Goal: Task Accomplishment & Management: Use online tool/utility

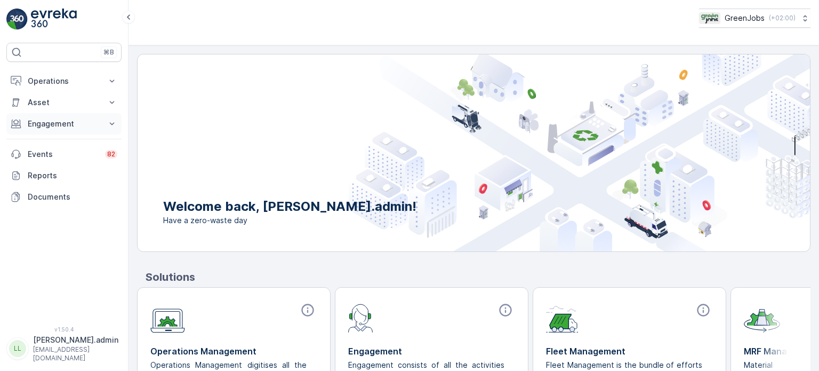
click at [51, 116] on button "Engagement" at bounding box center [63, 123] width 115 height 21
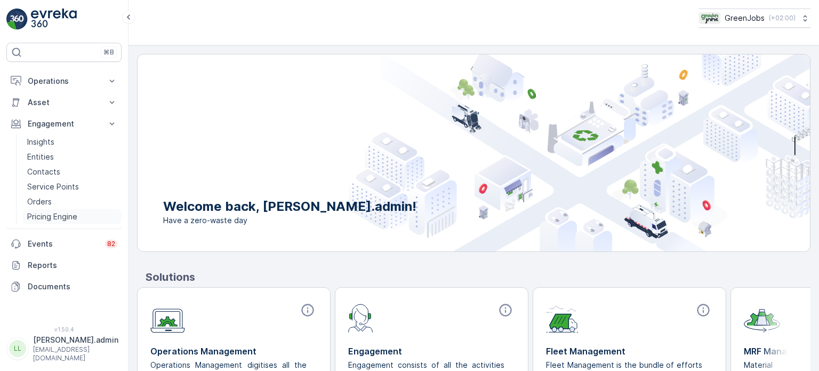
click at [52, 209] on link "Pricing Engine" at bounding box center [72, 216] width 99 height 15
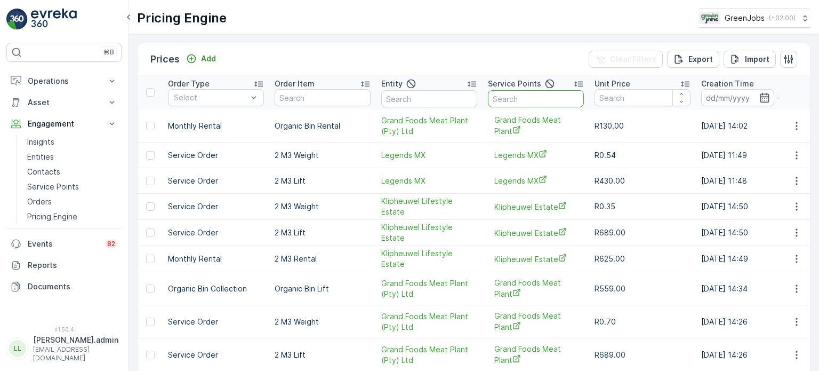
click at [510, 96] on input "text" at bounding box center [536, 98] width 96 height 17
type input "55"
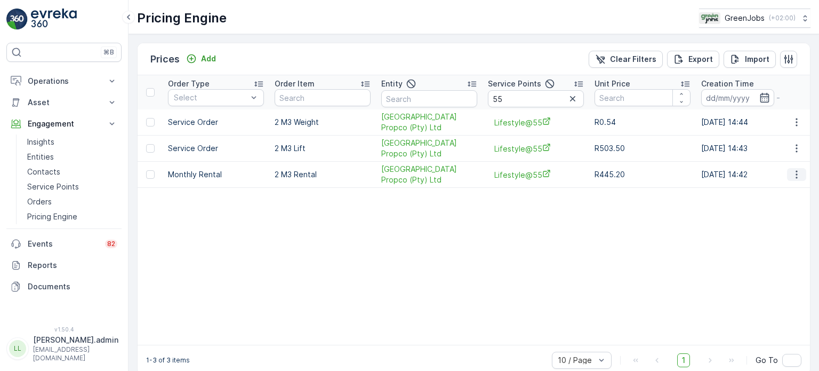
click at [791, 174] on icon "button" at bounding box center [796, 174] width 11 height 11
click at [777, 188] on span "Edit Price" at bounding box center [784, 189] width 34 height 11
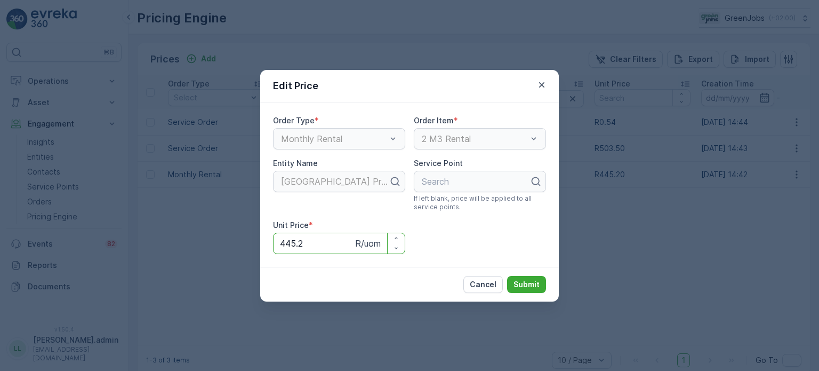
drag, startPoint x: 302, startPoint y: 244, endPoint x: 276, endPoint y: 239, distance: 27.1
click at [278, 239] on Price "445.2" at bounding box center [339, 242] width 132 height 21
type Price "471.91"
click at [537, 280] on p "Submit" at bounding box center [526, 284] width 26 height 11
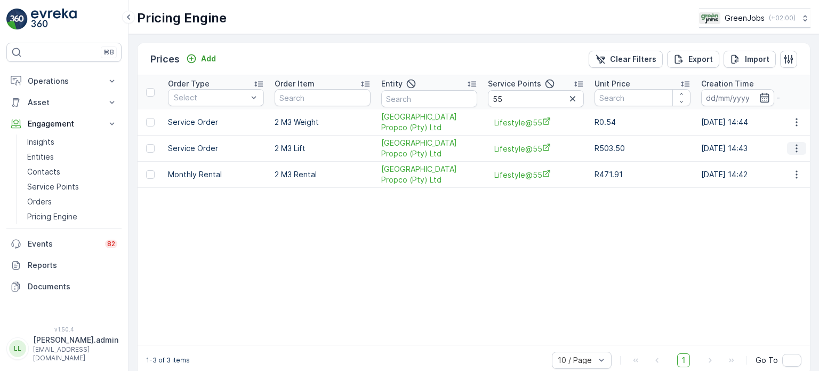
click at [793, 149] on icon "button" at bounding box center [796, 148] width 11 height 11
click at [785, 202] on span "Delete Price" at bounding box center [789, 198] width 45 height 11
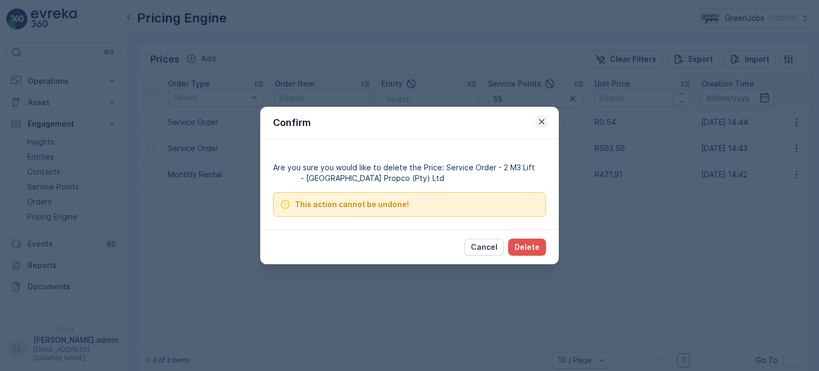
click at [542, 119] on icon "button" at bounding box center [541, 121] width 11 height 11
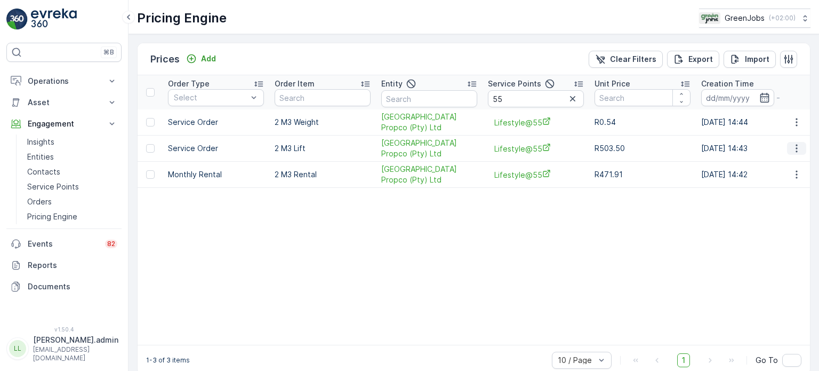
click at [795, 144] on icon "button" at bounding box center [796, 148] width 2 height 8
click at [770, 164] on span "Edit Price" at bounding box center [784, 163] width 34 height 11
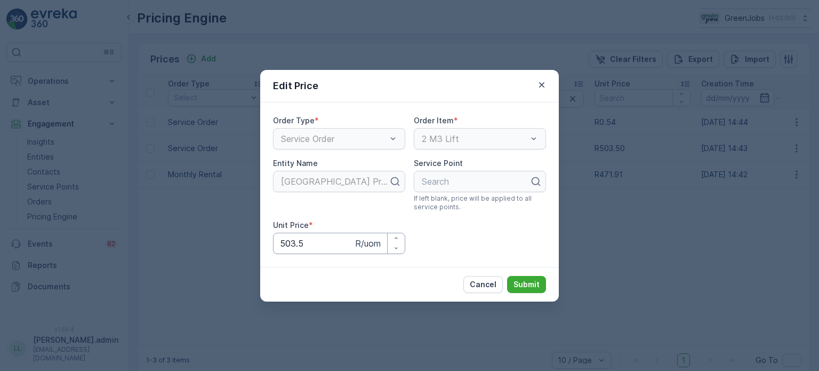
click at [309, 245] on Price "503.5" at bounding box center [339, 242] width 132 height 21
type Price "5"
type Price "533.71"
click at [532, 283] on p "Submit" at bounding box center [526, 284] width 26 height 11
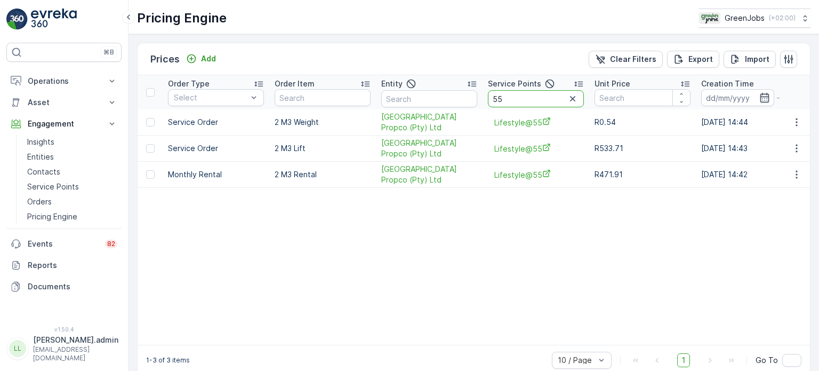
drag, startPoint x: 508, startPoint y: 101, endPoint x: 484, endPoint y: 101, distance: 23.5
click at [484, 101] on th "Service Points 55" at bounding box center [536, 92] width 107 height 34
type input "[PERSON_NAME]"
click at [794, 174] on icon "button" at bounding box center [796, 174] width 11 height 11
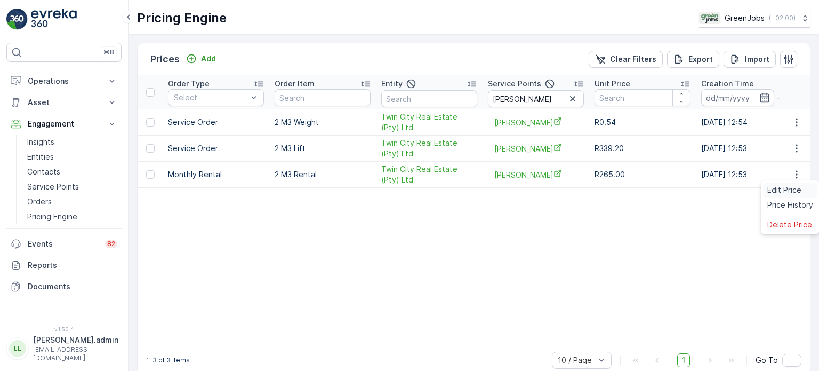
click at [785, 189] on span "Edit Price" at bounding box center [784, 189] width 34 height 11
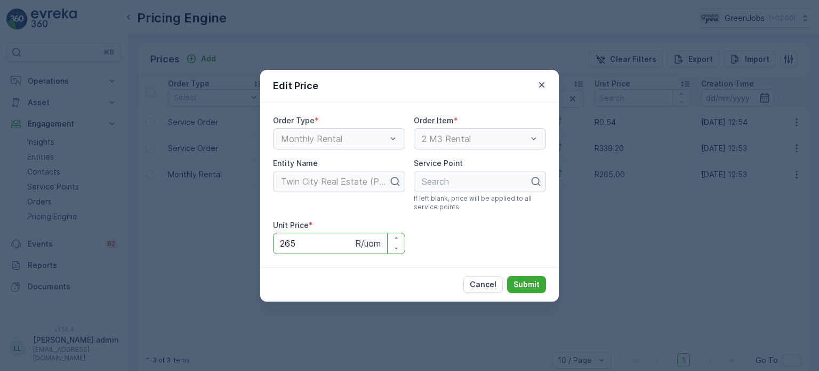
drag, startPoint x: 296, startPoint y: 244, endPoint x: 269, endPoint y: 241, distance: 27.9
click at [269, 242] on div "Order Type * Monthly Rental Order Item * 2 M3 Rental Entity Name Twin City Real…" at bounding box center [409, 184] width 299 height 164
type Price "280.90"
click at [529, 284] on p "Submit" at bounding box center [526, 284] width 26 height 11
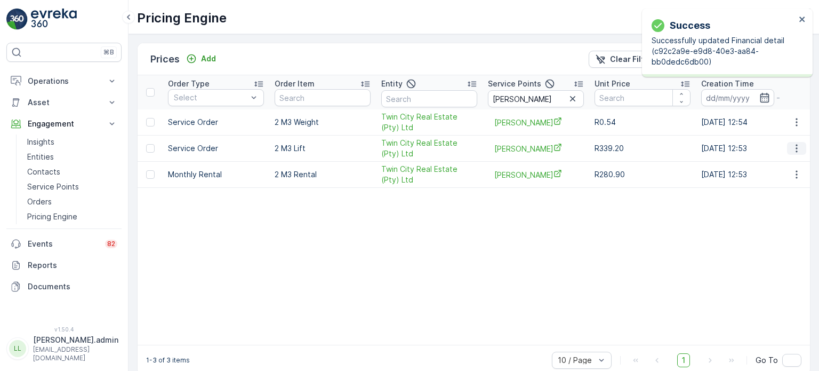
click at [791, 148] on icon "button" at bounding box center [796, 148] width 11 height 11
click at [783, 162] on span "Edit Price" at bounding box center [784, 163] width 34 height 11
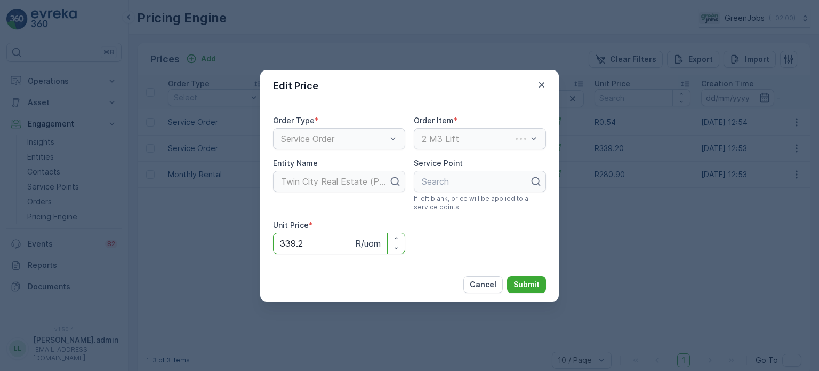
drag, startPoint x: 303, startPoint y: 245, endPoint x: 243, endPoint y: 243, distance: 60.3
click at [243, 243] on div "Edit Price Order Type * Service Order Order Item * 2 M3 Lift Entity Name Twin C…" at bounding box center [409, 185] width 819 height 371
type Price "359.55"
click at [528, 280] on p "Submit" at bounding box center [526, 284] width 26 height 11
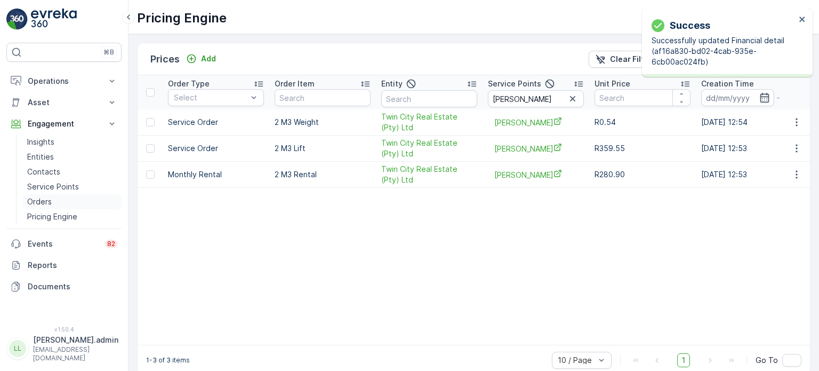
click at [50, 199] on p "Orders" at bounding box center [39, 201] width 25 height 11
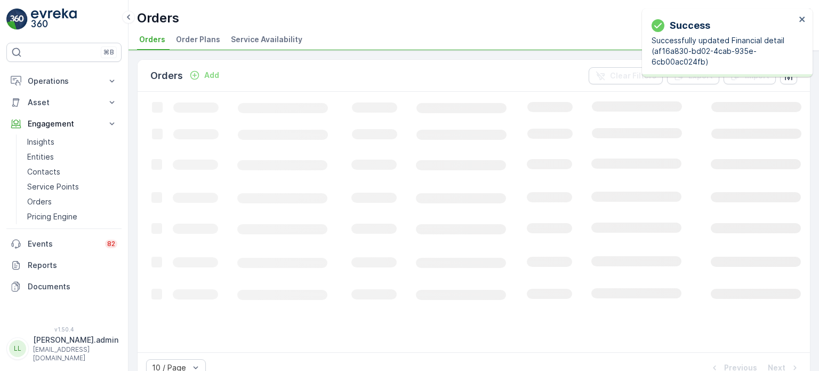
click at [191, 40] on span "Order Plans" at bounding box center [198, 39] width 44 height 11
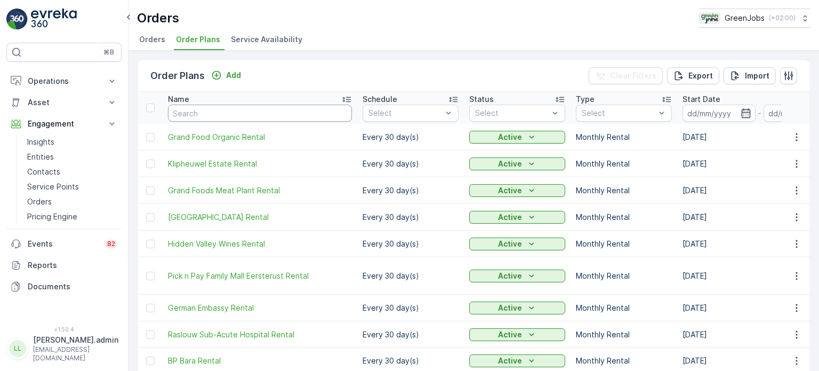
click at [239, 116] on input "text" at bounding box center [260, 112] width 184 height 17
type input "55"
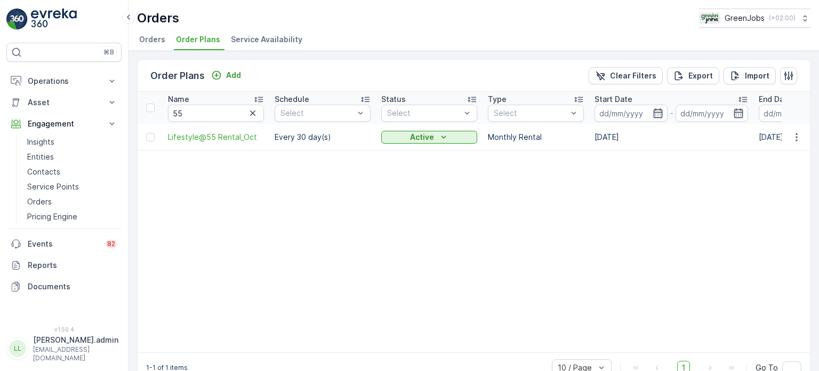
click at [791, 142] on td at bounding box center [796, 137] width 29 height 27
click at [795, 133] on icon "button" at bounding box center [796, 137] width 2 height 8
click at [770, 168] on span "Edit Order Plan" at bounding box center [777, 167] width 54 height 11
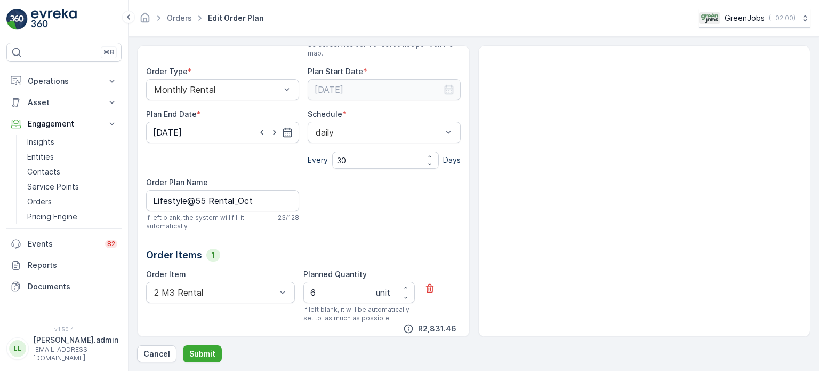
scroll to position [107, 0]
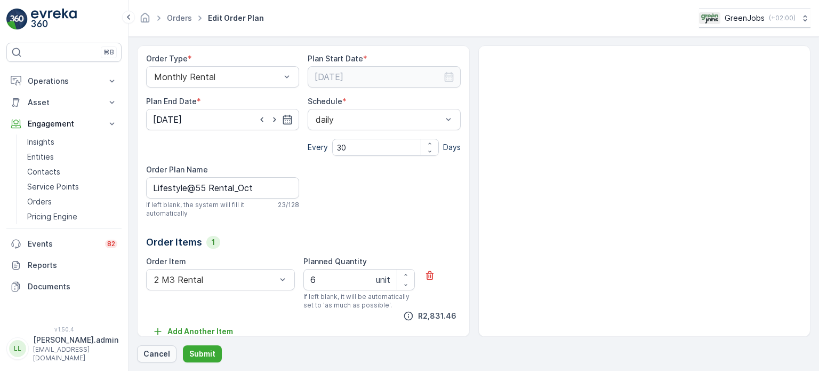
click at [154, 350] on p "Cancel" at bounding box center [156, 353] width 27 height 11
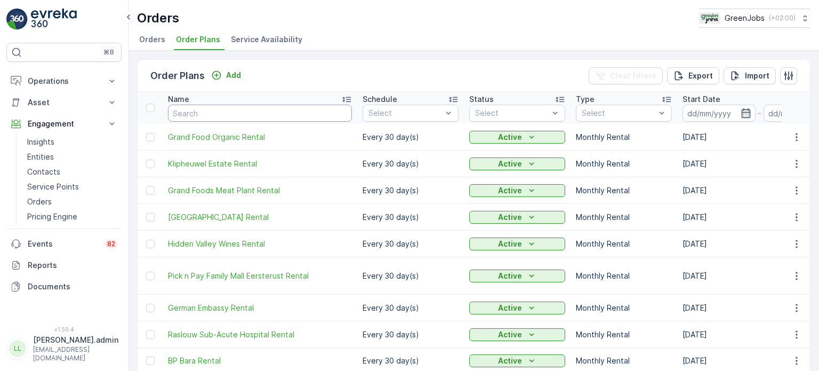
click at [290, 108] on input "text" at bounding box center [260, 112] width 184 height 17
type input "starl"
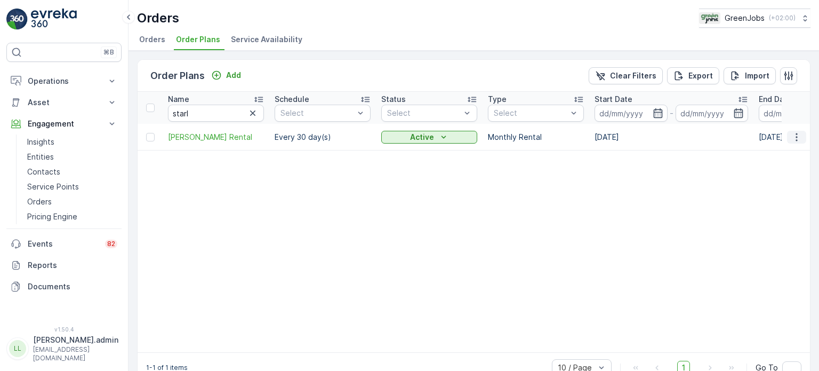
click at [791, 138] on icon "button" at bounding box center [796, 137] width 11 height 11
click at [770, 164] on span "Edit Order Plan" at bounding box center [777, 167] width 54 height 11
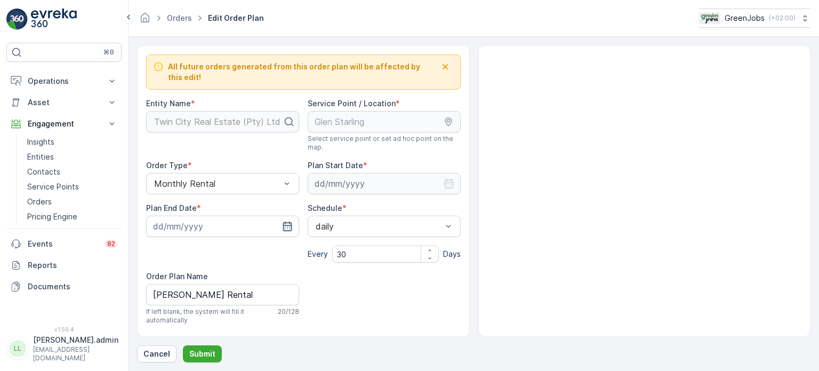
type input "[DATE]"
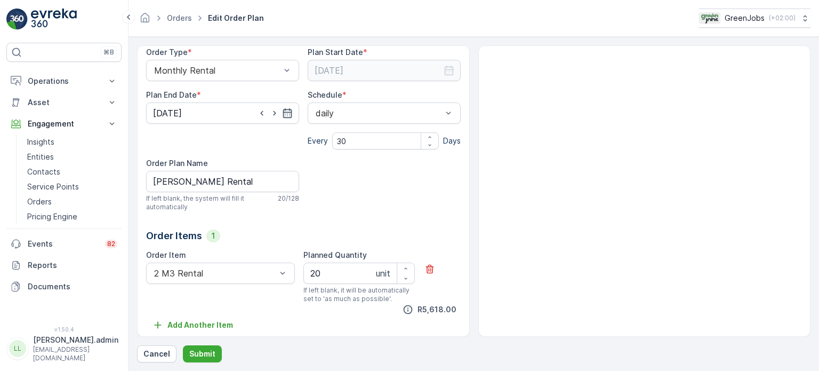
scroll to position [118, 0]
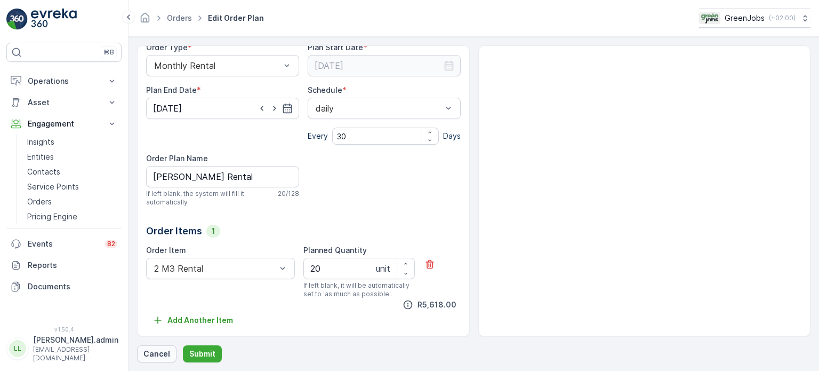
click at [148, 355] on p "Cancel" at bounding box center [156, 353] width 27 height 11
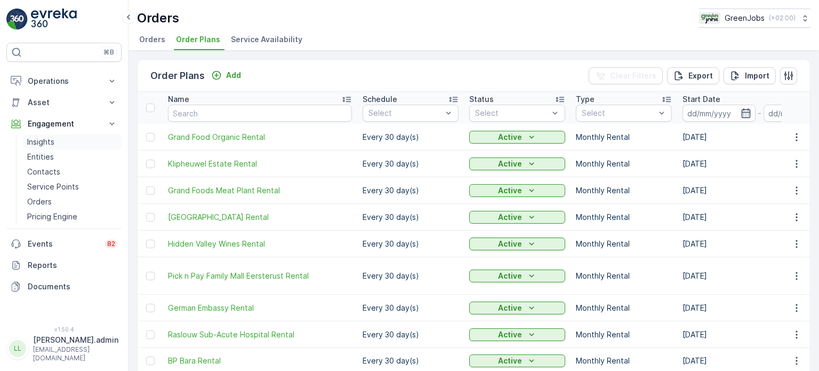
click at [47, 136] on p "Insights" at bounding box center [40, 141] width 27 height 11
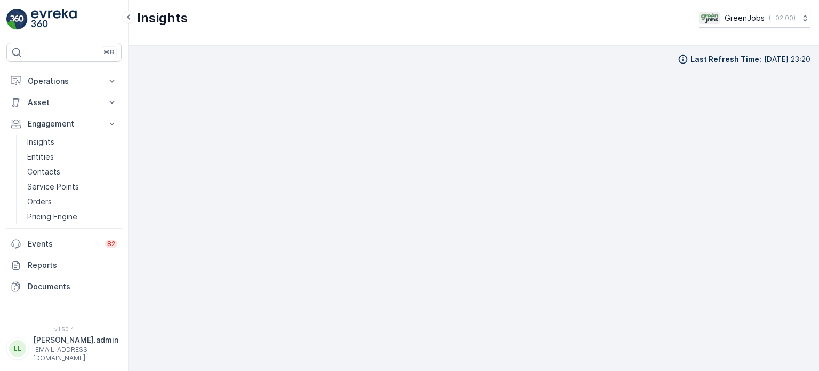
scroll to position [9, 0]
click at [67, 82] on p "Operations" at bounding box center [64, 81] width 73 height 11
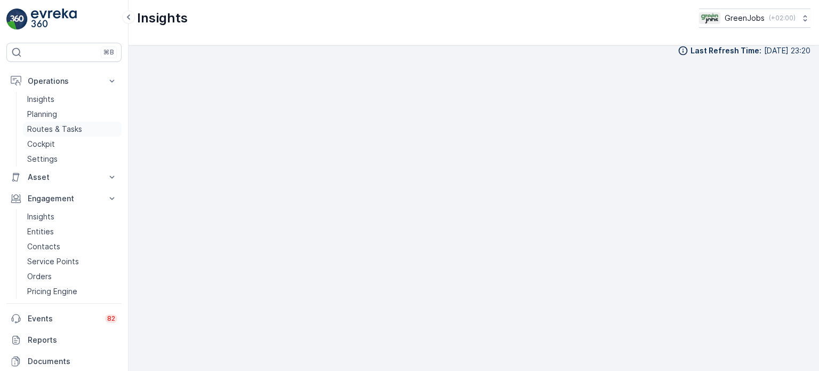
click at [62, 134] on link "Routes & Tasks" at bounding box center [72, 129] width 99 height 15
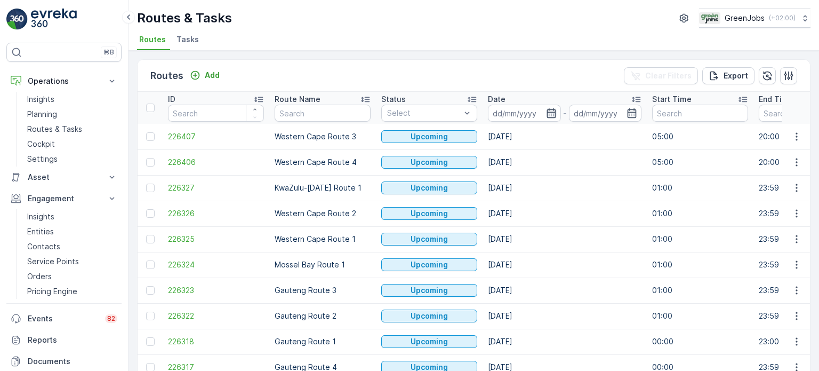
drag, startPoint x: 552, startPoint y: 108, endPoint x: 550, endPoint y: 115, distance: 6.6
click at [552, 109] on icon "button" at bounding box center [550, 113] width 9 height 10
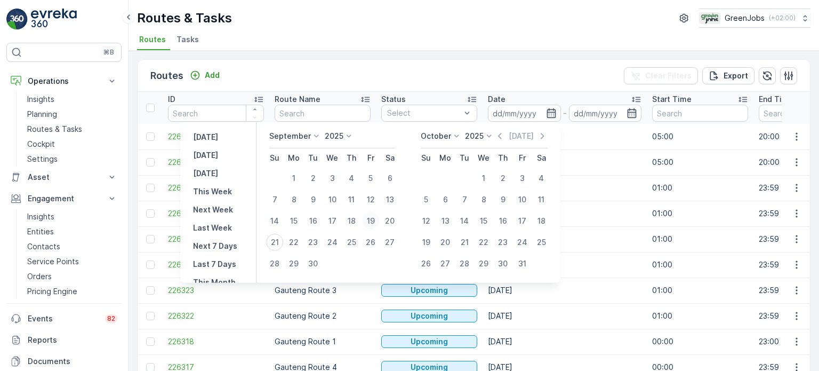
click at [373, 220] on div "19" at bounding box center [370, 220] width 17 height 17
type input "[DATE]"
click at [373, 220] on div "19" at bounding box center [370, 220] width 17 height 17
type input "[DATE]"
click at [373, 220] on div "19" at bounding box center [370, 220] width 17 height 17
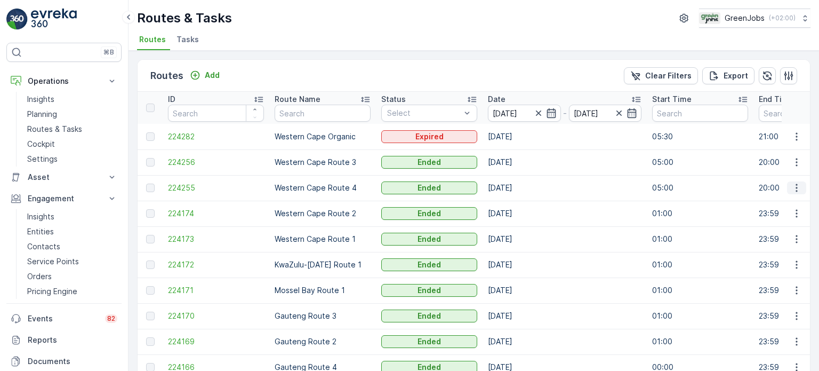
click at [795, 189] on icon "button" at bounding box center [796, 187] width 11 height 11
click at [786, 206] on span "See More Details" at bounding box center [772, 203] width 62 height 11
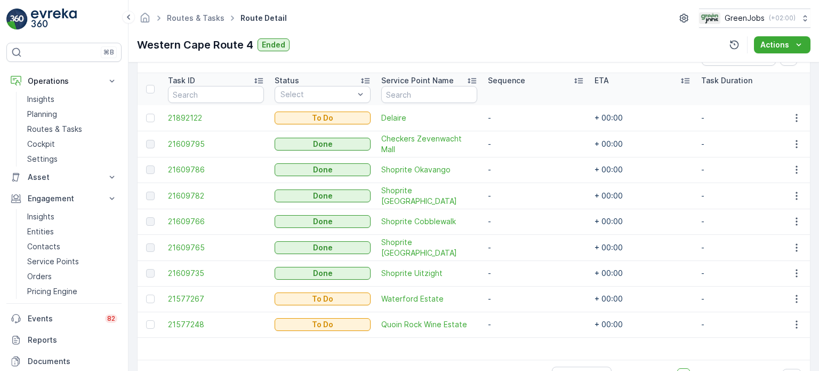
scroll to position [262, 0]
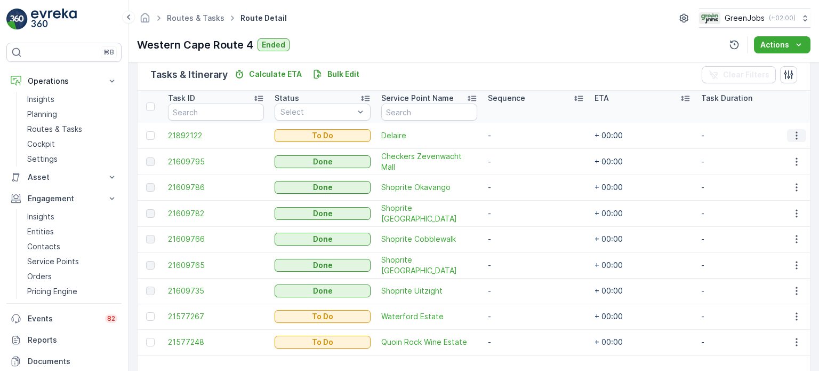
click at [793, 135] on icon "button" at bounding box center [796, 135] width 11 height 11
click at [769, 150] on span "See More Details" at bounding box center [774, 150] width 62 height 11
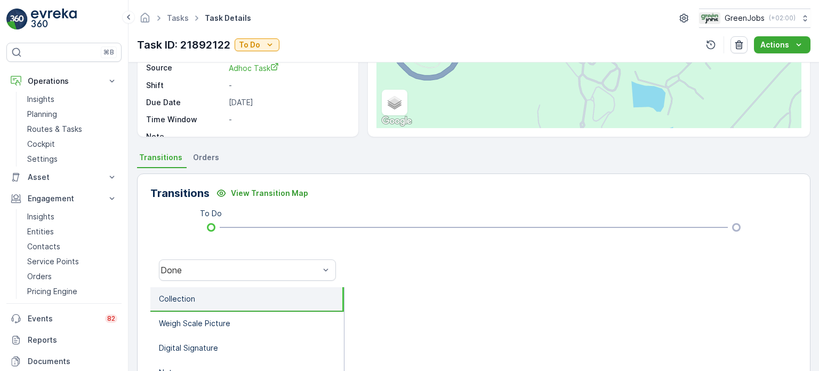
scroll to position [87, 0]
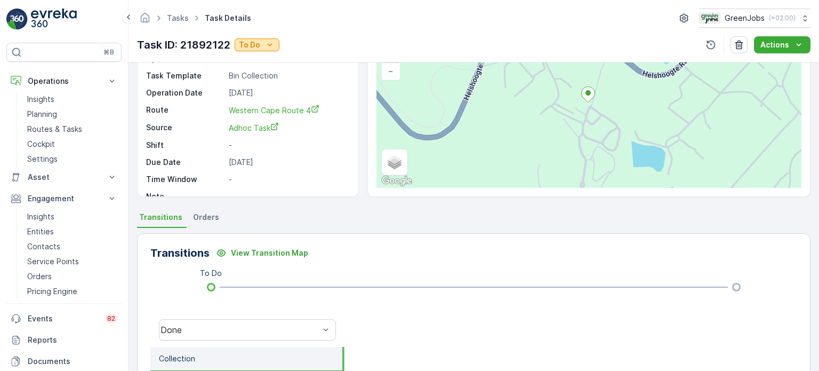
click at [276, 42] on button "To Do" at bounding box center [257, 44] width 45 height 13
click at [245, 65] on span "Done" at bounding box center [251, 60] width 19 height 11
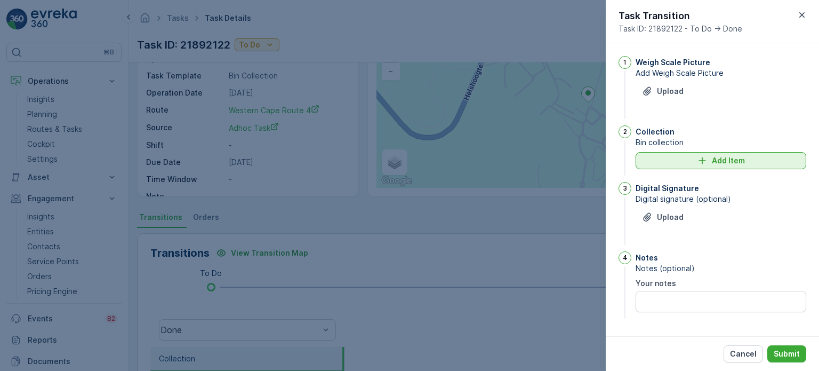
click at [673, 156] on div "Add Item" at bounding box center [721, 160] width 158 height 11
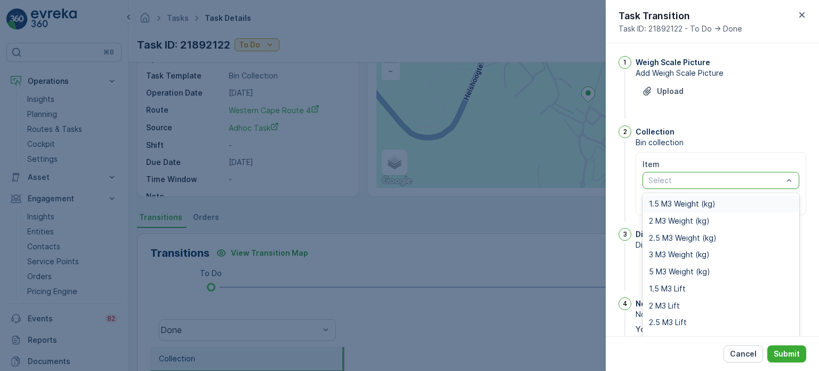
click at [663, 202] on span "1.5 M3 Weight (kg)" at bounding box center [682, 203] width 67 height 9
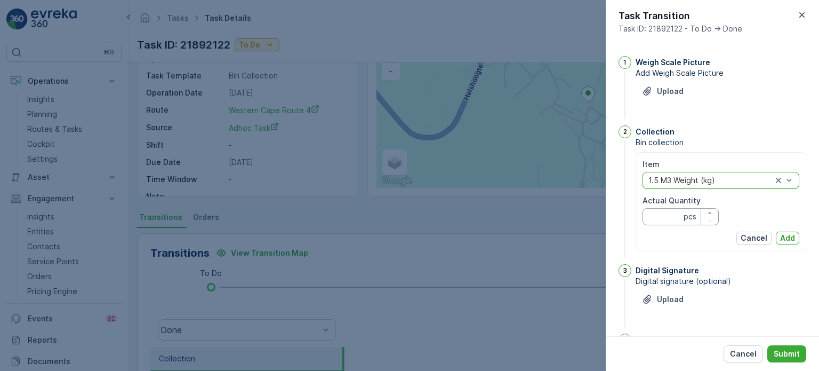
click at [662, 213] on Quantity "Actual Quantity" at bounding box center [680, 216] width 76 height 17
type Quantity "0"
click at [789, 240] on p "Add" at bounding box center [787, 237] width 15 height 11
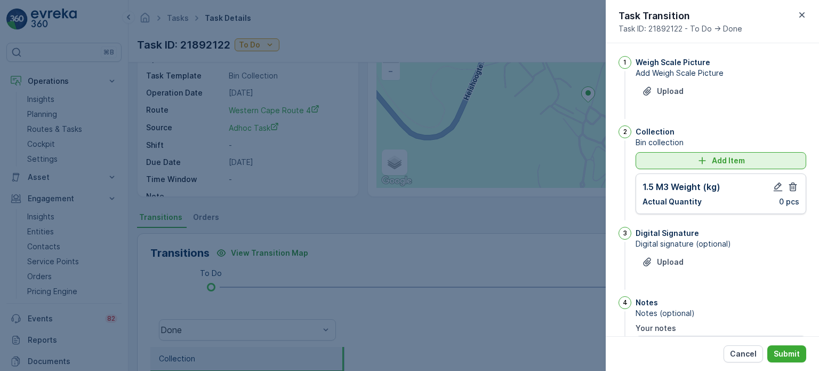
click at [690, 164] on div "Add Item" at bounding box center [721, 160] width 158 height 11
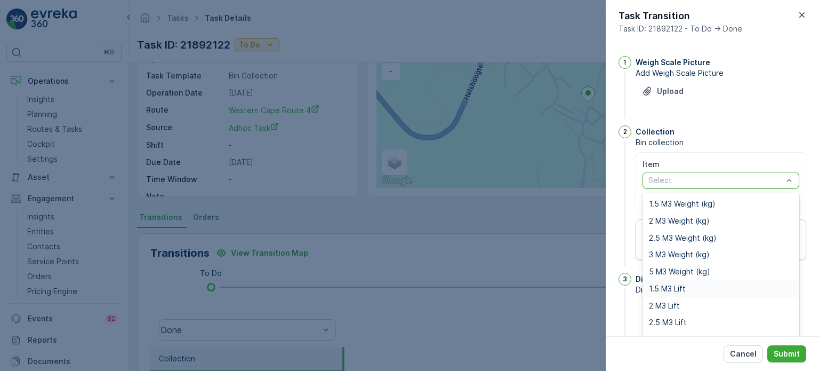
click at [657, 285] on span "1.5 M3 Lift" at bounding box center [667, 288] width 37 height 9
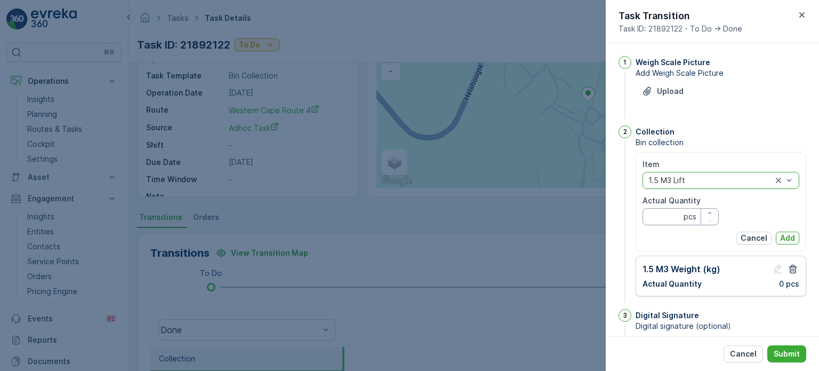
click at [661, 221] on Quantity "Actual Quantity" at bounding box center [680, 216] width 76 height 17
type Quantity "0"
click at [790, 237] on p "Add" at bounding box center [787, 237] width 15 height 11
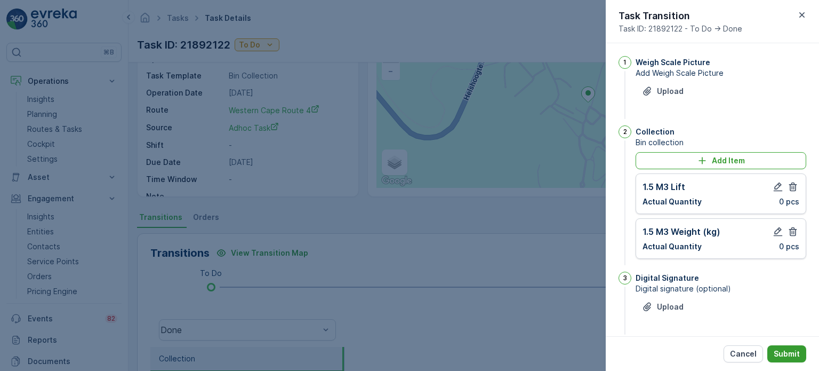
click at [789, 352] on p "Submit" at bounding box center [787, 353] width 26 height 11
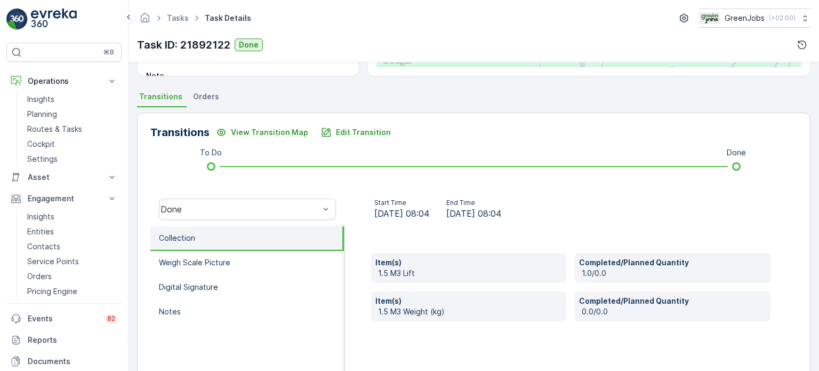
scroll to position [141, 0]
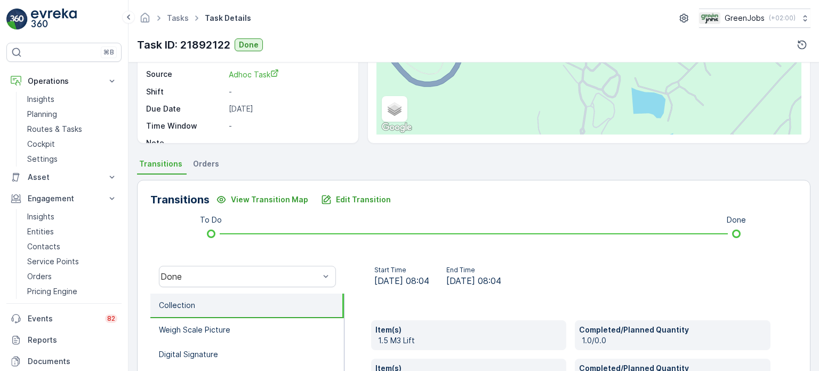
click at [210, 164] on span "Orders" at bounding box center [206, 163] width 26 height 11
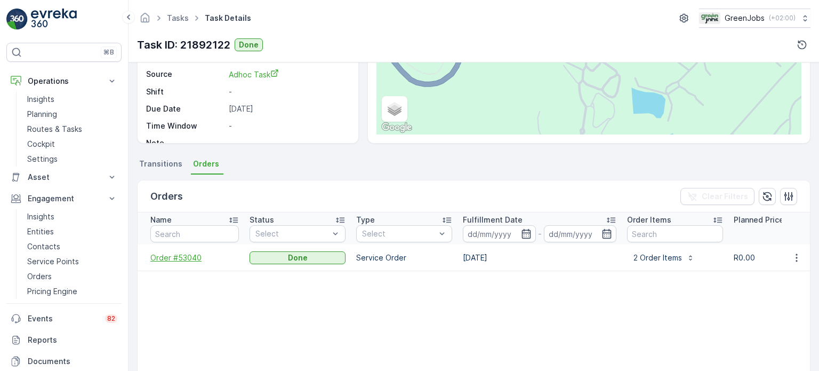
click at [186, 252] on span "Order #53040" at bounding box center [194, 257] width 89 height 11
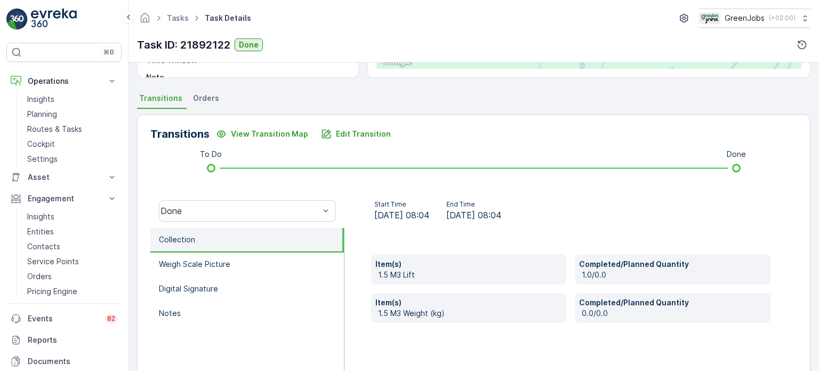
scroll to position [267, 0]
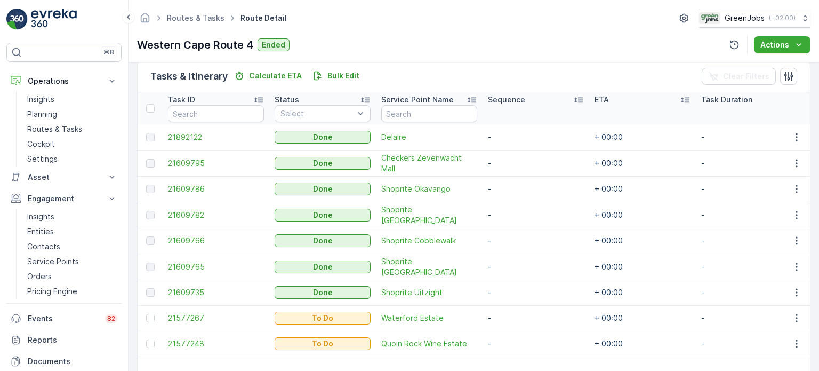
scroll to position [316, 0]
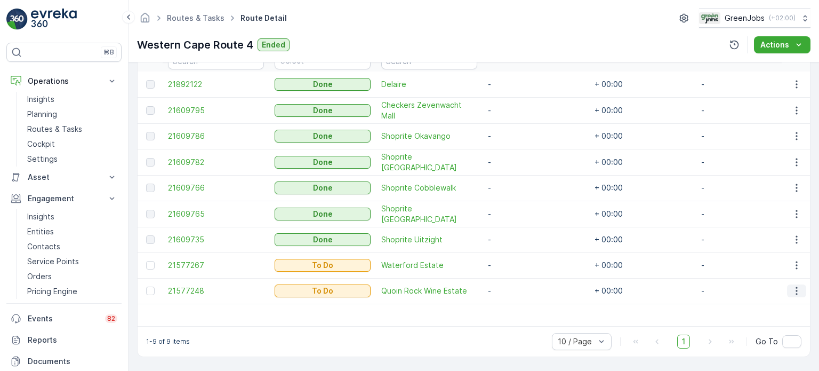
click at [795, 285] on icon "button" at bounding box center [796, 290] width 11 height 11
click at [759, 206] on span "See More Details" at bounding box center [774, 205] width 62 height 11
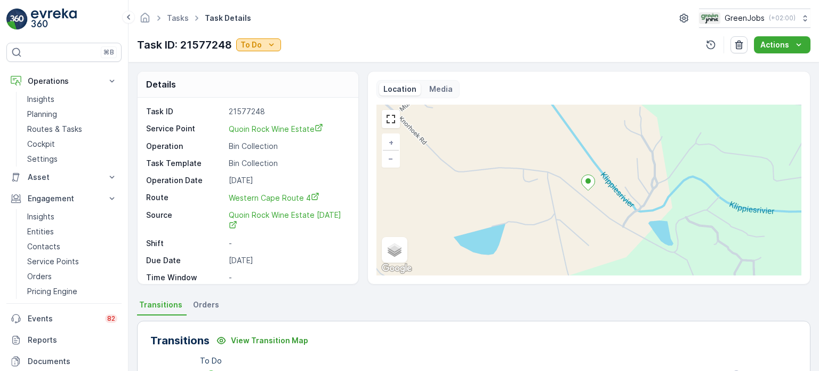
click at [269, 39] on icon "To Do" at bounding box center [271, 44] width 11 height 11
click at [257, 65] on span "Done" at bounding box center [252, 60] width 19 height 11
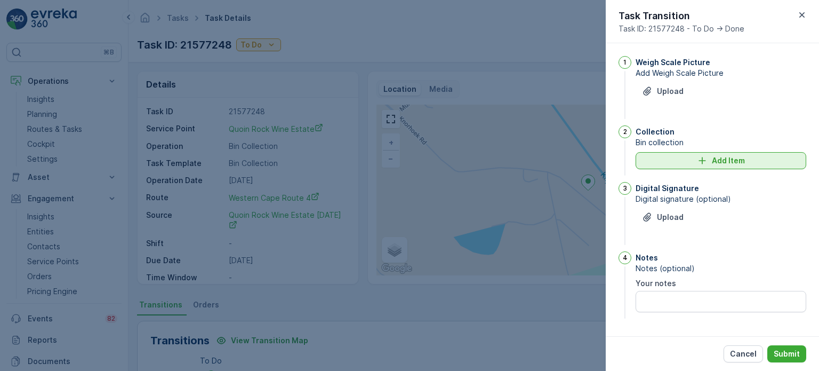
click at [695, 162] on div "Add Item" at bounding box center [721, 160] width 158 height 11
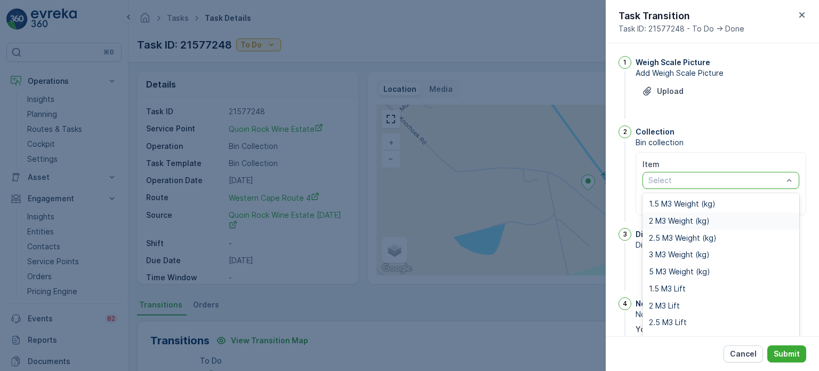
click at [666, 219] on span "2 M3 Weight (kg)" at bounding box center [679, 220] width 61 height 9
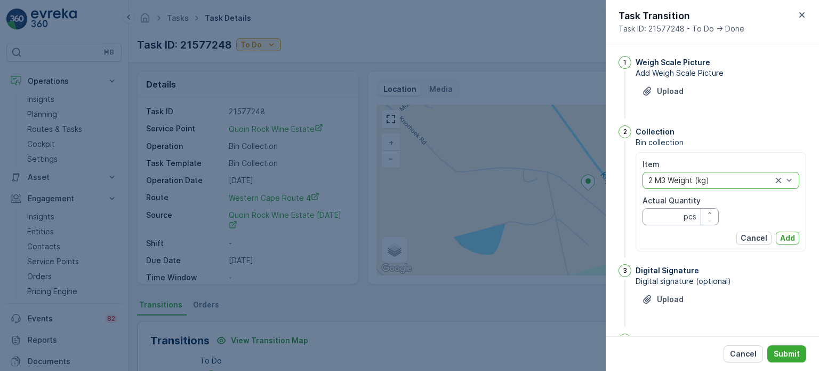
click at [662, 218] on Quantity "Actual Quantity" at bounding box center [680, 216] width 76 height 17
type Quantity "0"
click at [784, 235] on p "Add" at bounding box center [787, 237] width 15 height 11
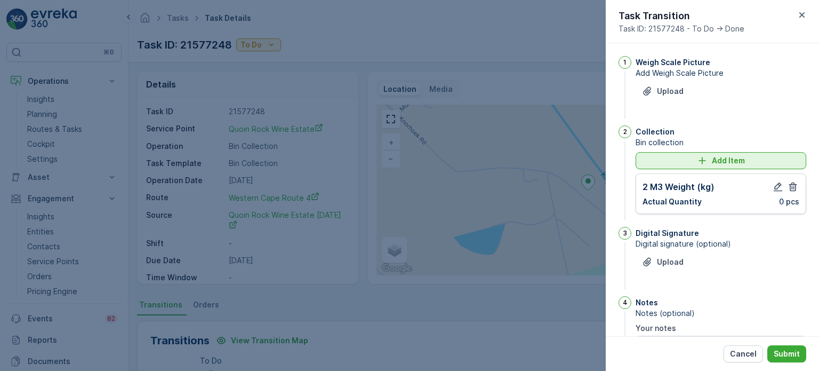
click at [664, 168] on button "Add Item" at bounding box center [721, 160] width 171 height 17
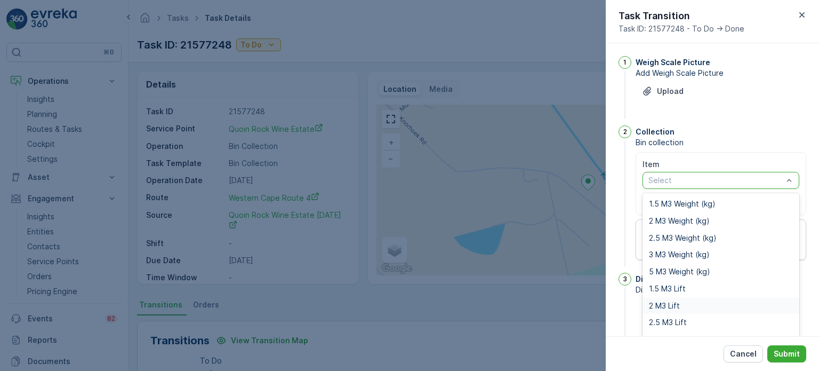
click at [666, 303] on span "2 M3 Lift" at bounding box center [664, 305] width 31 height 9
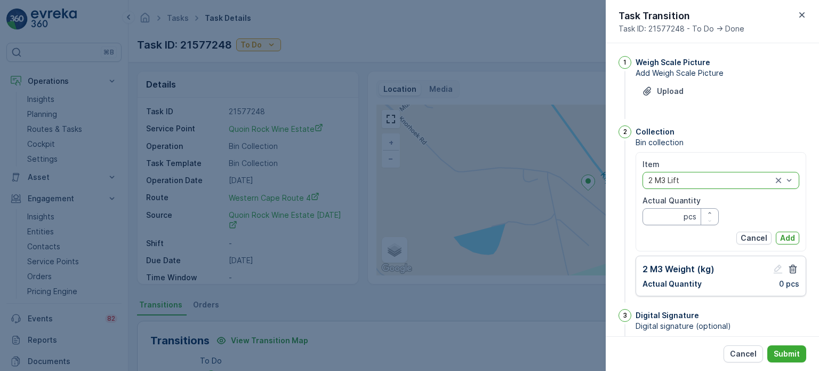
click at [659, 220] on Quantity "Actual Quantity" at bounding box center [680, 216] width 76 height 17
type Quantity "0"
click at [788, 238] on p "Add" at bounding box center [787, 237] width 15 height 11
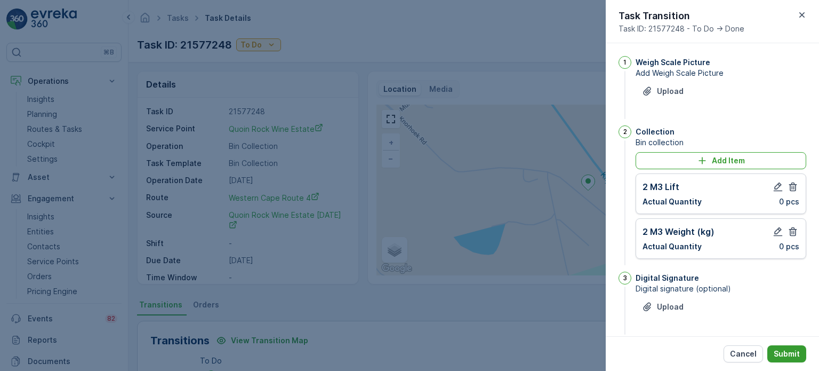
click at [794, 351] on p "Submit" at bounding box center [787, 353] width 26 height 11
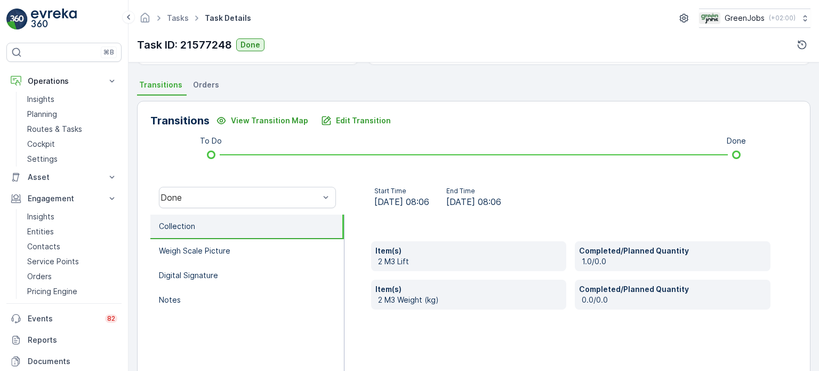
scroll to position [267, 0]
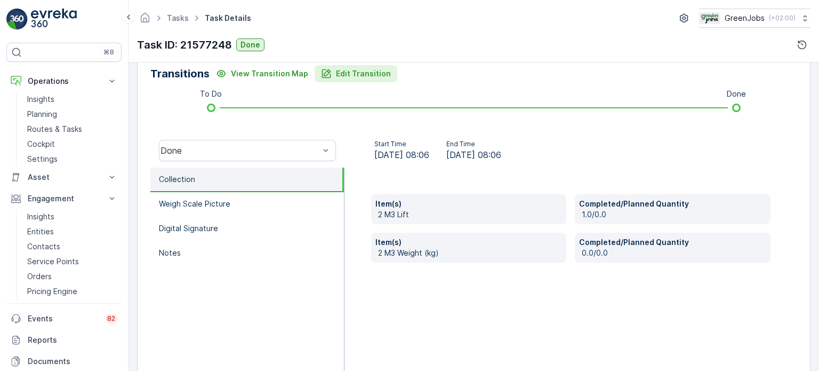
click at [351, 74] on p "Edit Transition" at bounding box center [363, 73] width 55 height 11
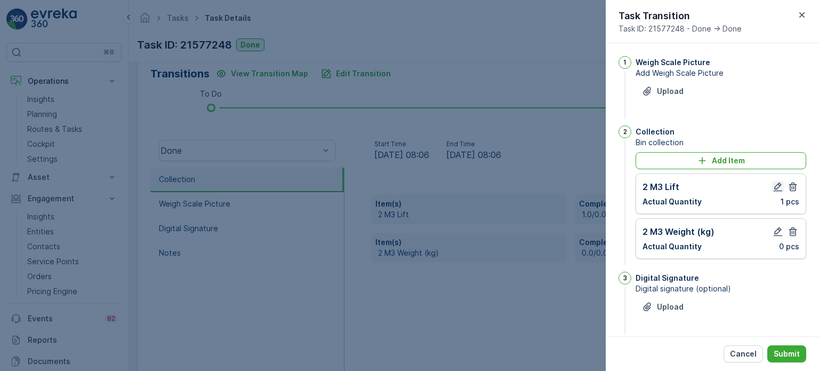
click at [773, 184] on icon "button" at bounding box center [778, 186] width 11 height 11
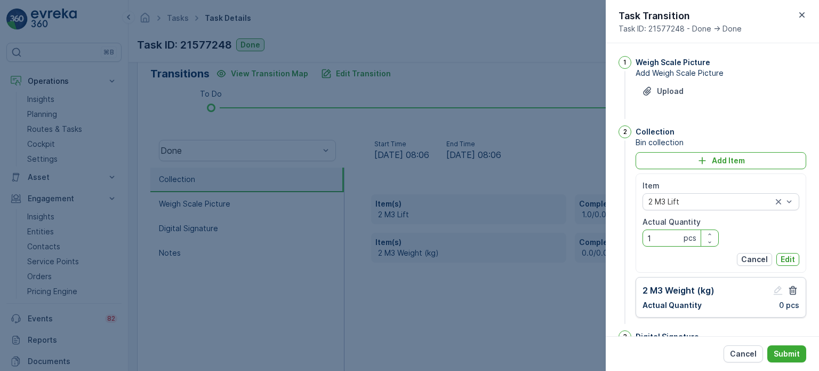
click at [656, 240] on Quantity "1" at bounding box center [680, 237] width 76 height 17
type Quantity "5"
click at [781, 260] on p "Edit" at bounding box center [788, 259] width 14 height 11
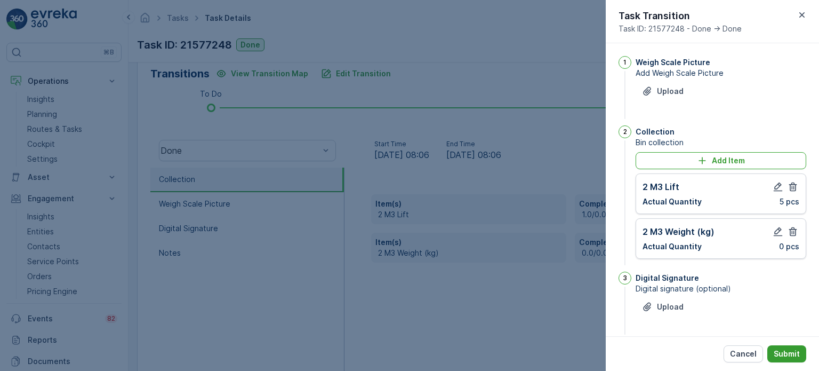
click at [788, 352] on p "Submit" at bounding box center [787, 353] width 26 height 11
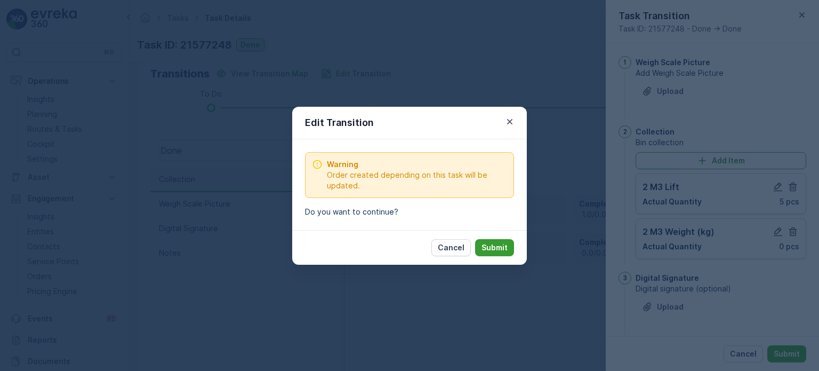
click at [501, 248] on p "Submit" at bounding box center [494, 247] width 26 height 11
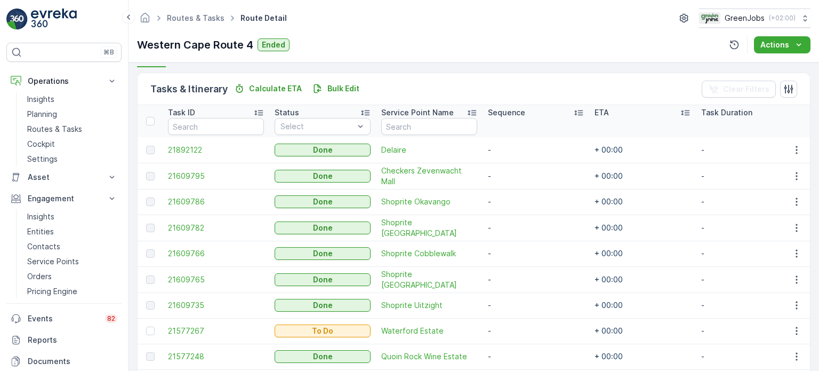
scroll to position [267, 0]
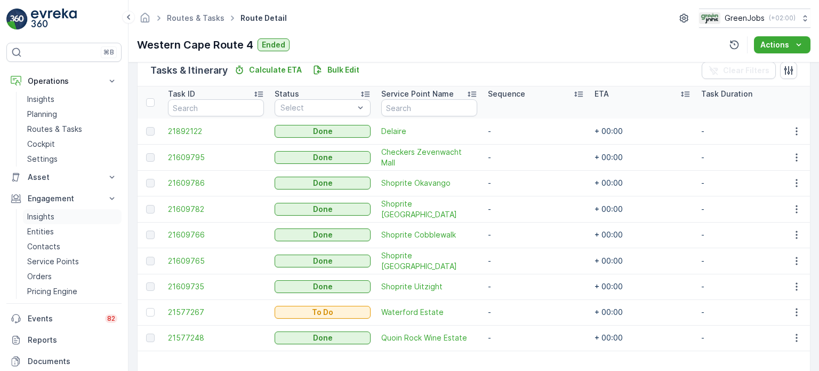
click at [47, 215] on p "Insights" at bounding box center [40, 216] width 27 height 11
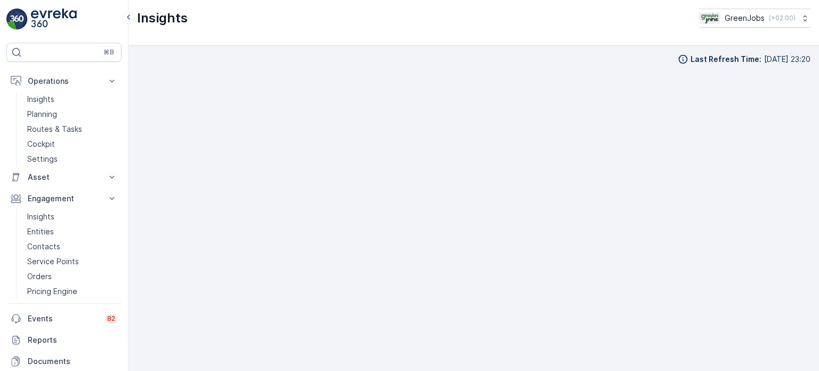
scroll to position [9, 0]
click at [63, 126] on p "Routes & Tasks" at bounding box center [54, 129] width 55 height 11
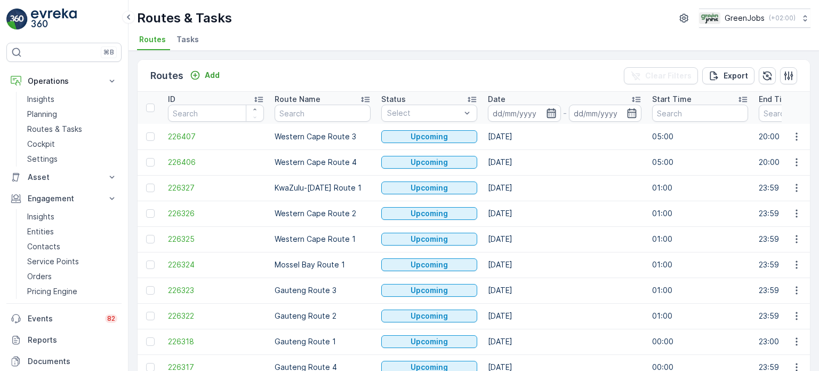
click at [550, 116] on icon "button" at bounding box center [551, 113] width 11 height 11
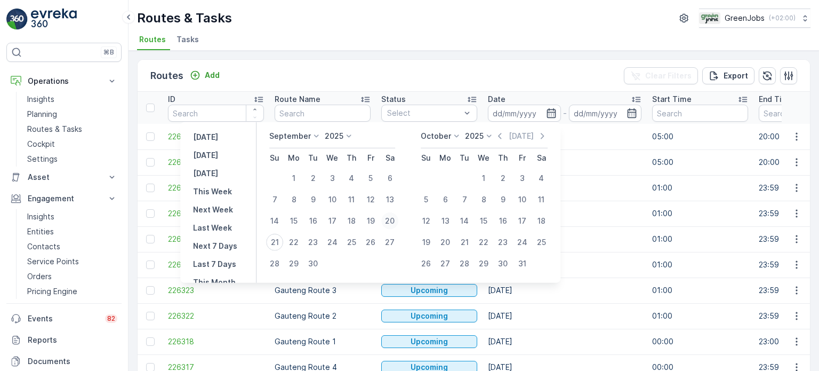
click at [391, 221] on div "20" at bounding box center [389, 220] width 17 height 17
type input "[DATE]"
click at [391, 221] on div "20" at bounding box center [389, 220] width 17 height 17
type input "[DATE]"
click at [391, 221] on div "20" at bounding box center [389, 220] width 17 height 17
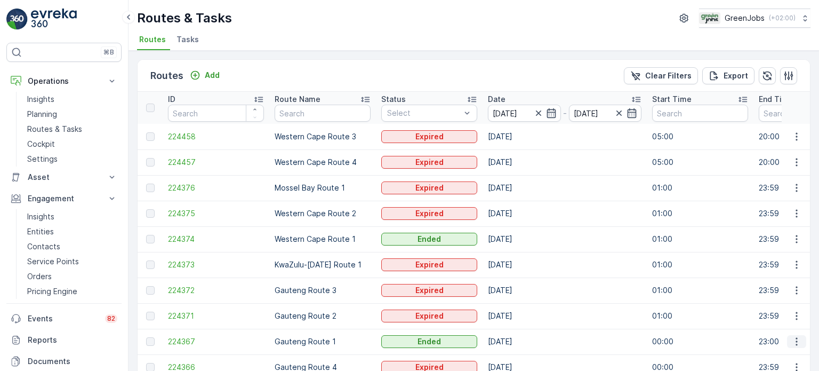
click at [793, 343] on icon "button" at bounding box center [796, 341] width 11 height 11
click at [754, 296] on span "See More Details" at bounding box center [772, 295] width 62 height 11
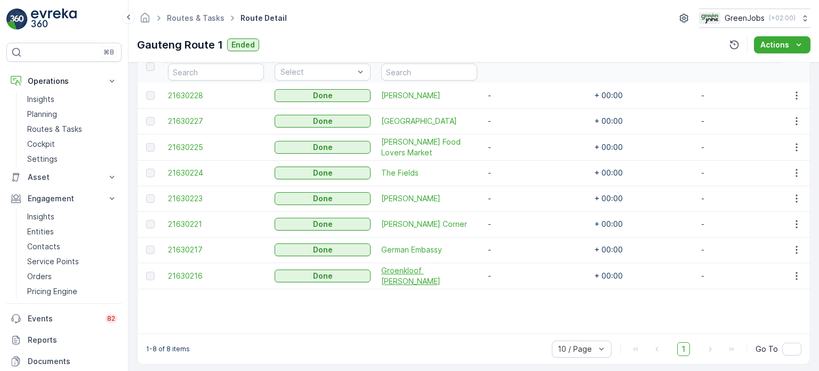
scroll to position [313, 0]
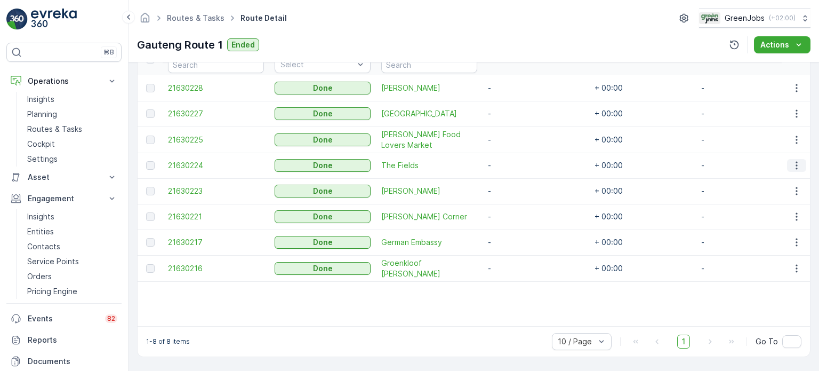
click at [792, 160] on icon "button" at bounding box center [796, 165] width 11 height 11
click at [775, 176] on span "See More Details" at bounding box center [784, 177] width 62 height 11
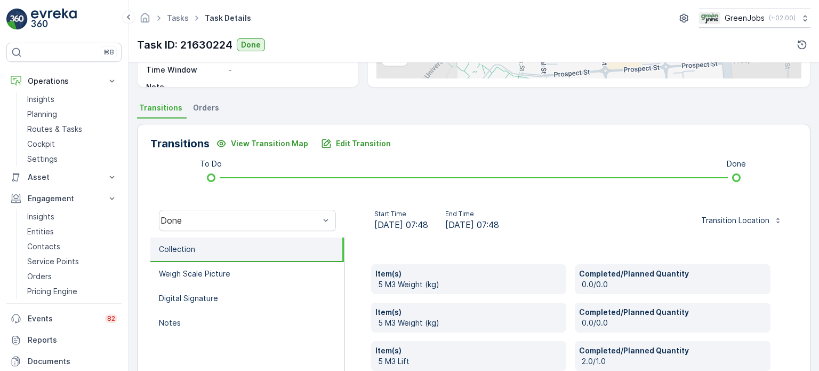
scroll to position [213, 0]
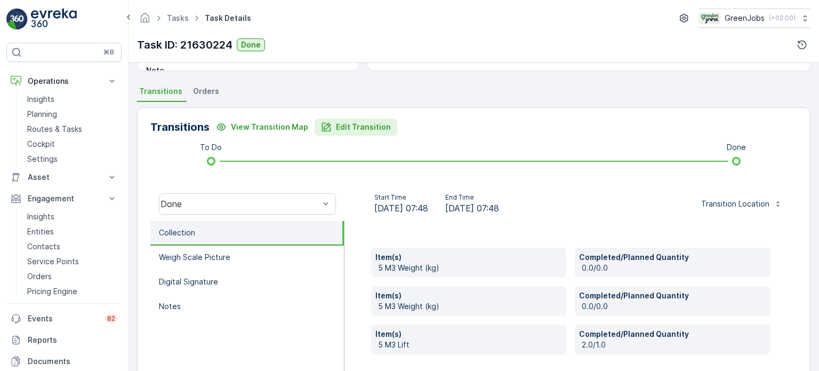
click at [343, 131] on p "Edit Transition" at bounding box center [363, 127] width 55 height 11
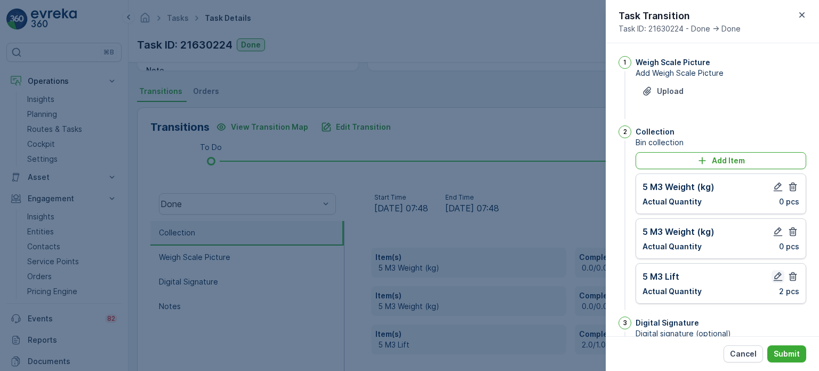
click at [776, 273] on icon "button" at bounding box center [778, 276] width 9 height 9
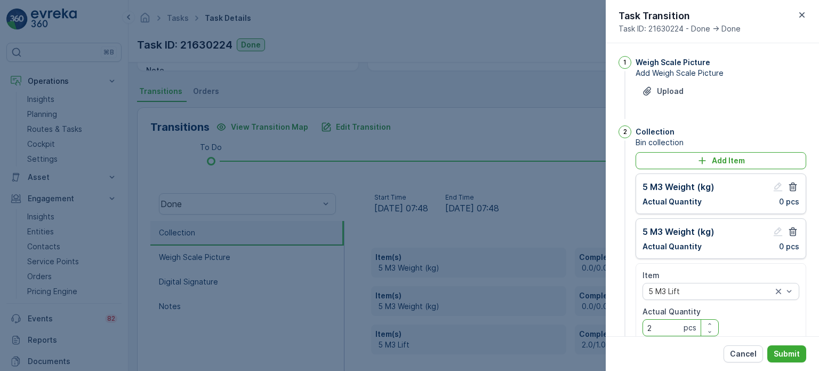
click at [658, 320] on Quantity "2" at bounding box center [680, 327] width 76 height 17
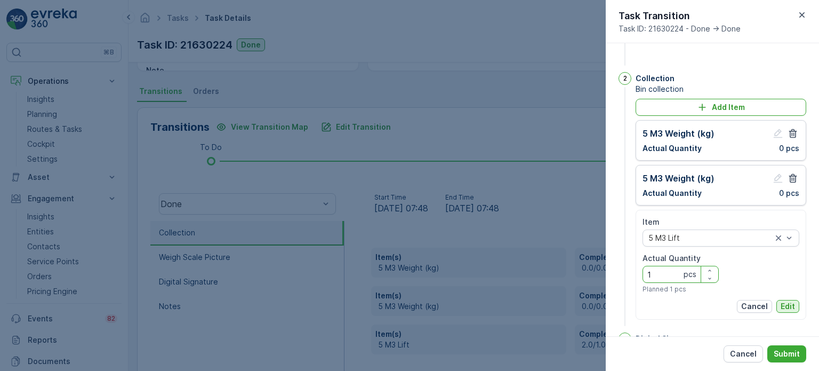
type Quantity "1"
click at [783, 303] on p "Edit" at bounding box center [788, 306] width 14 height 11
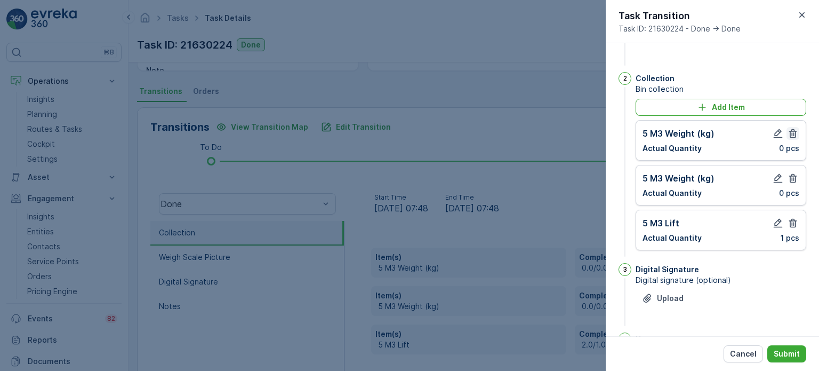
click at [794, 130] on icon "button" at bounding box center [792, 133] width 11 height 11
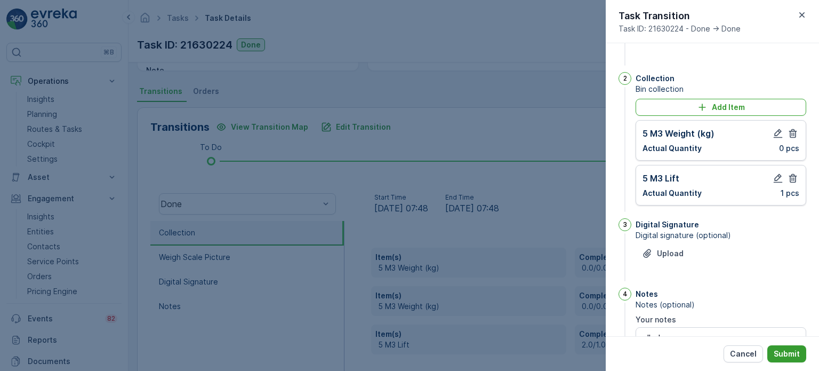
click at [795, 353] on p "Submit" at bounding box center [787, 353] width 26 height 11
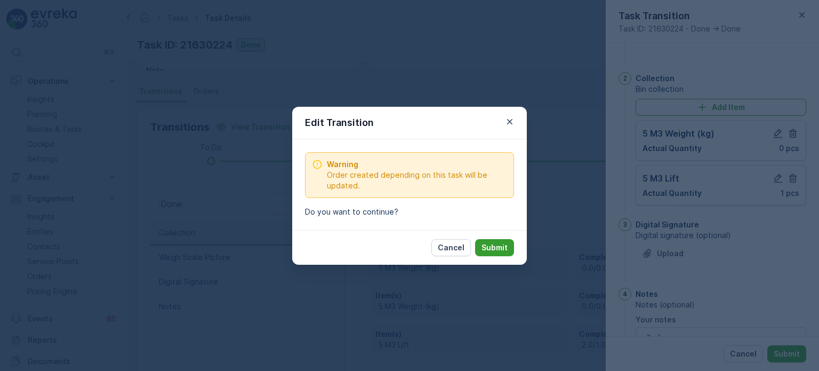
click at [491, 240] on button "Submit" at bounding box center [494, 247] width 39 height 17
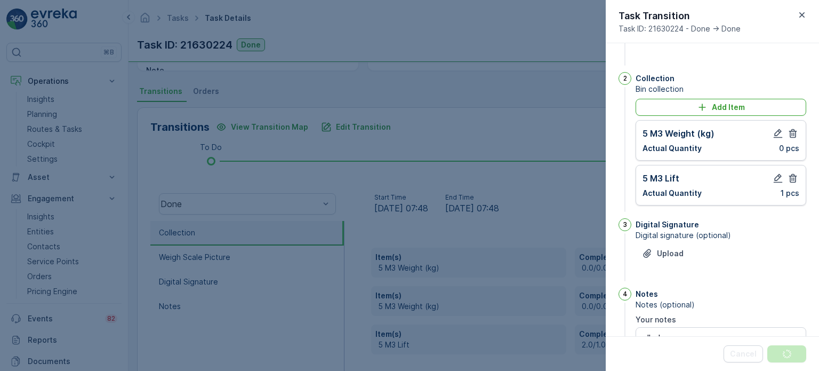
scroll to position [0, 0]
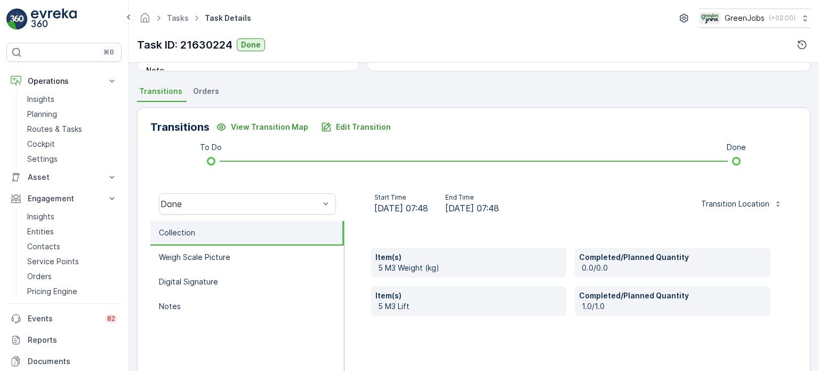
click at [203, 91] on span "Orders" at bounding box center [206, 91] width 26 height 11
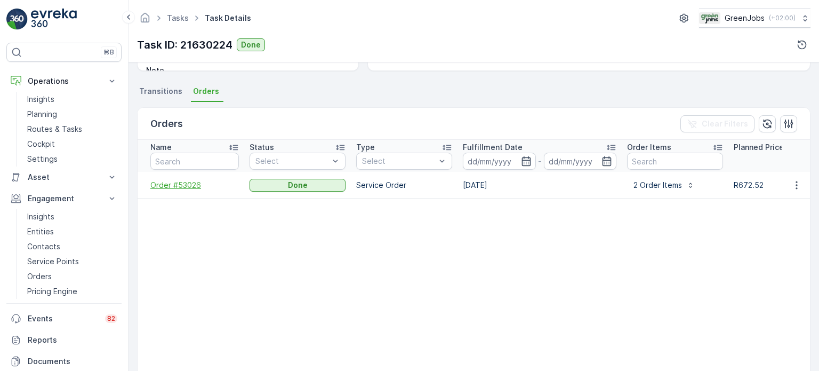
click at [175, 186] on span "Order #53026" at bounding box center [194, 185] width 89 height 11
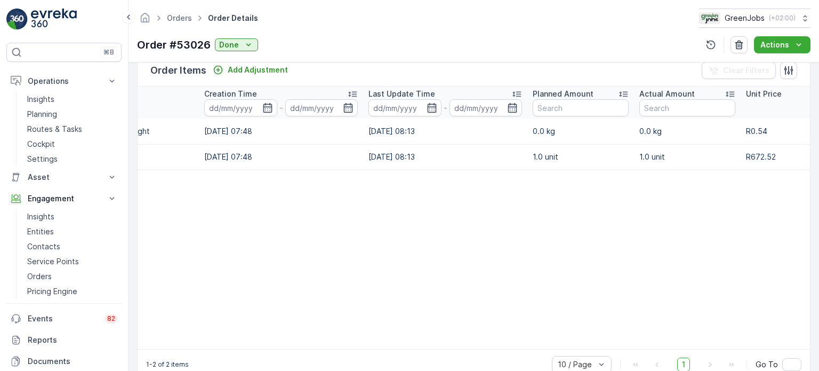
scroll to position [0, 58]
